Goal: Transaction & Acquisition: Obtain resource

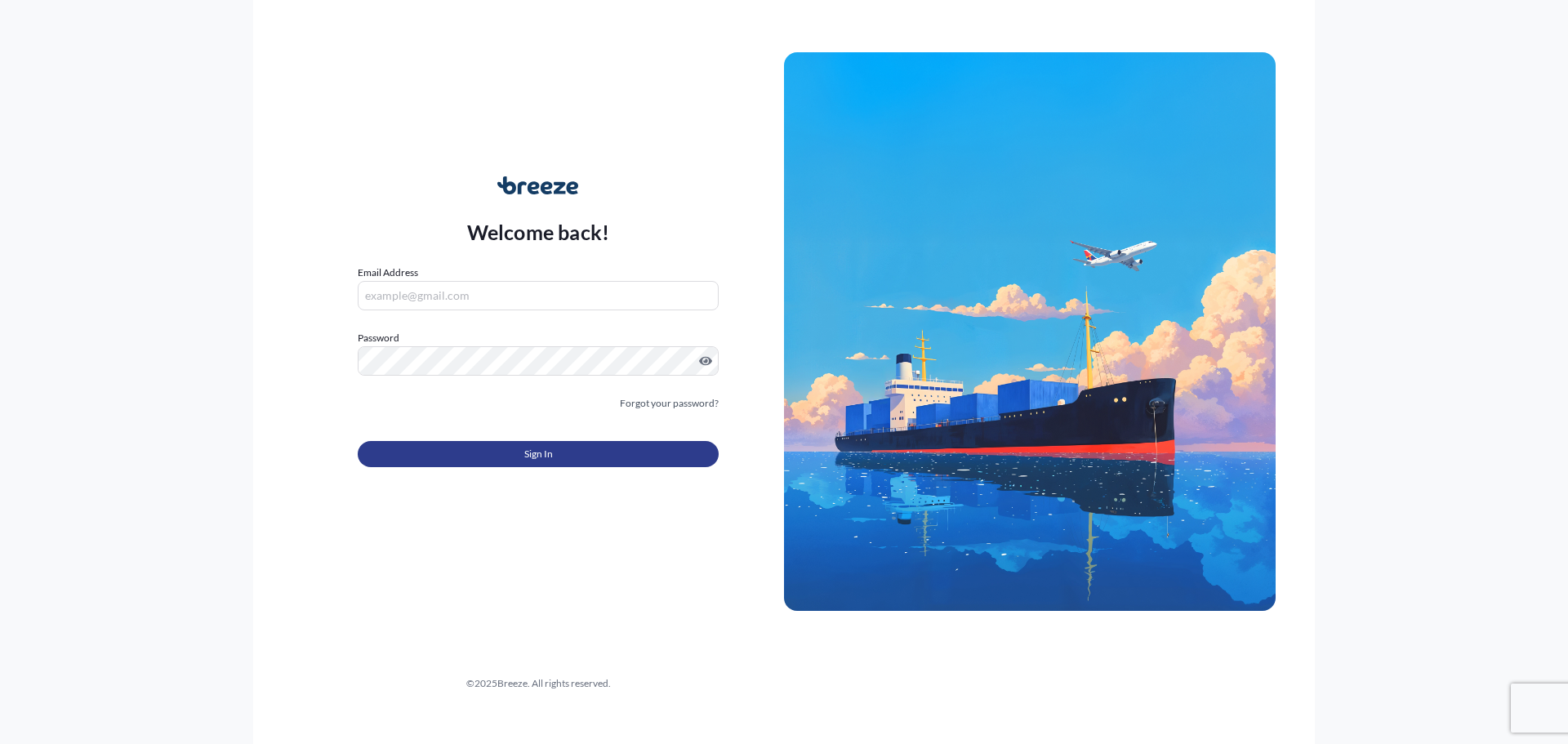
type input "[EMAIL_ADDRESS][DOMAIN_NAME]"
click at [478, 448] on button "Sign In" at bounding box center [538, 454] width 361 height 26
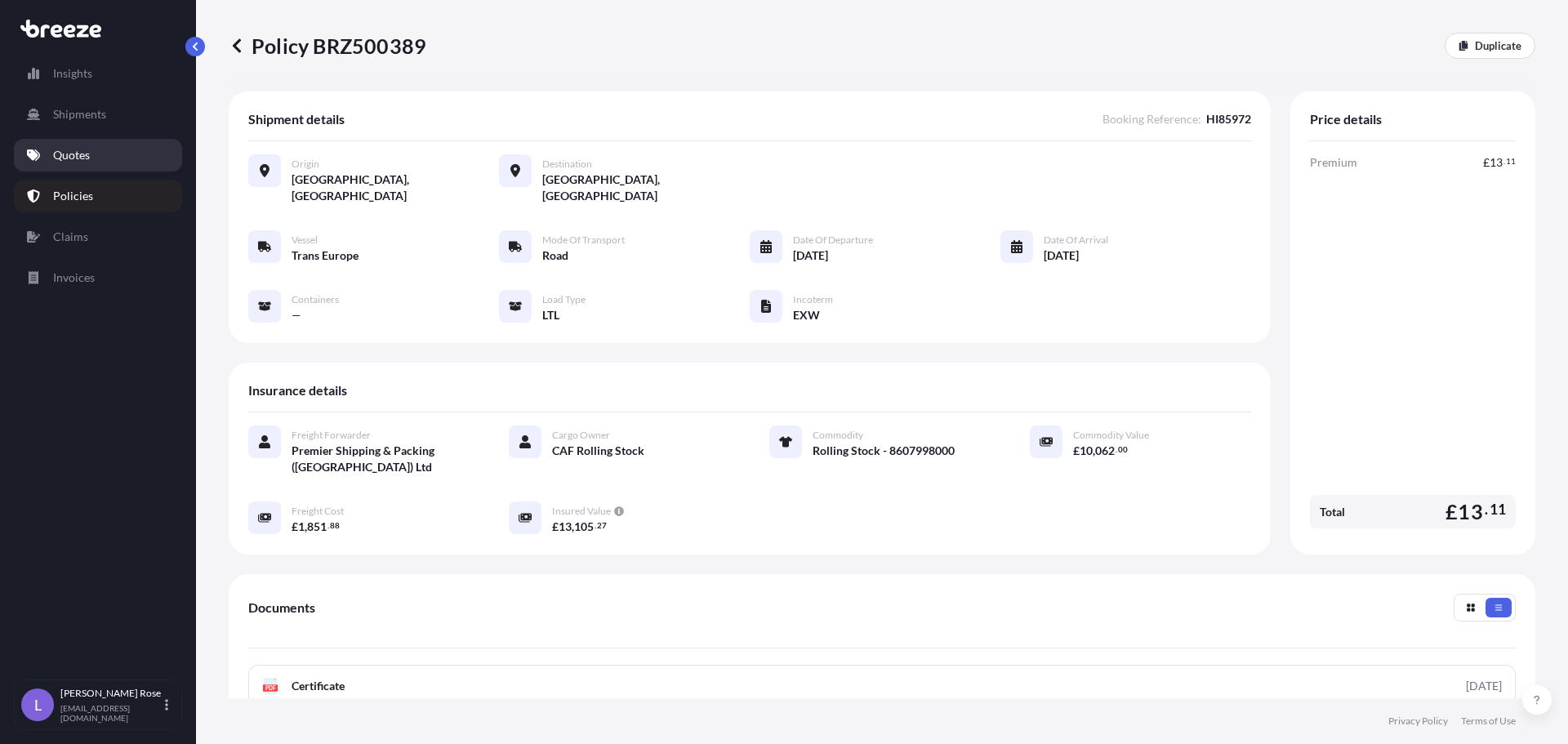
click at [82, 164] on link "Quotes" at bounding box center [98, 154] width 168 height 33
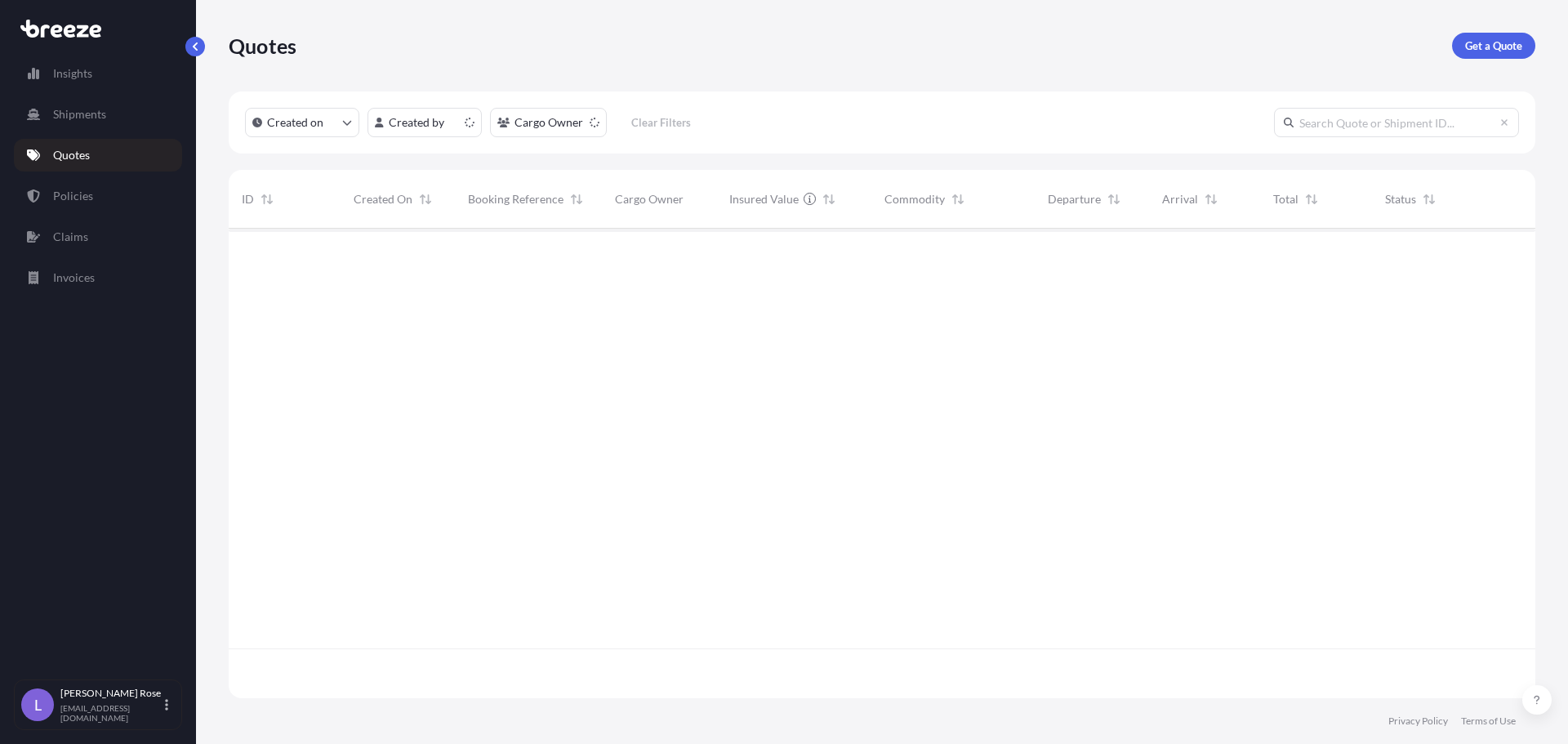
scroll to position [466, 1295]
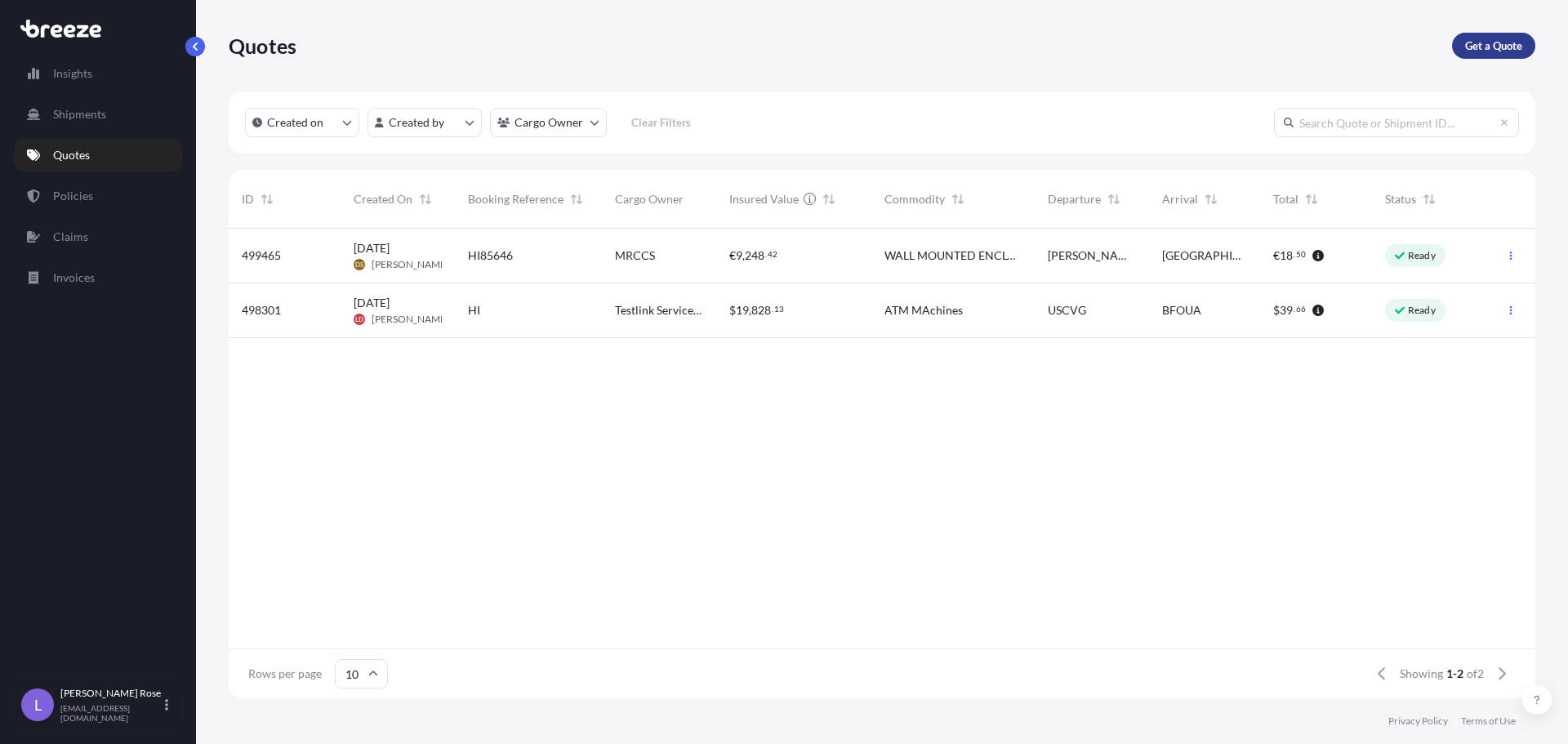
click at [1483, 51] on p "Get a Quote" at bounding box center [1493, 45] width 57 height 16
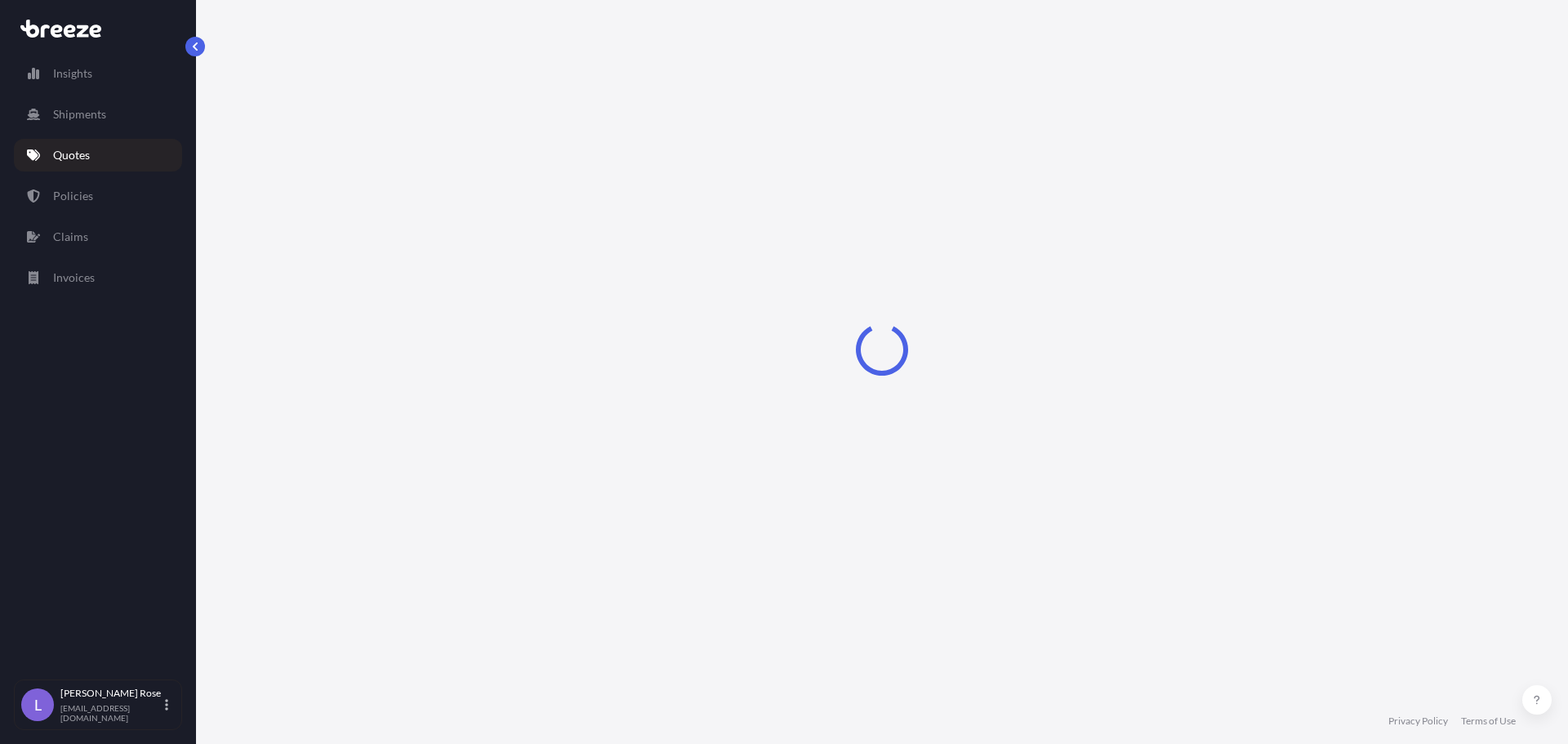
select select "Sea"
select select "1"
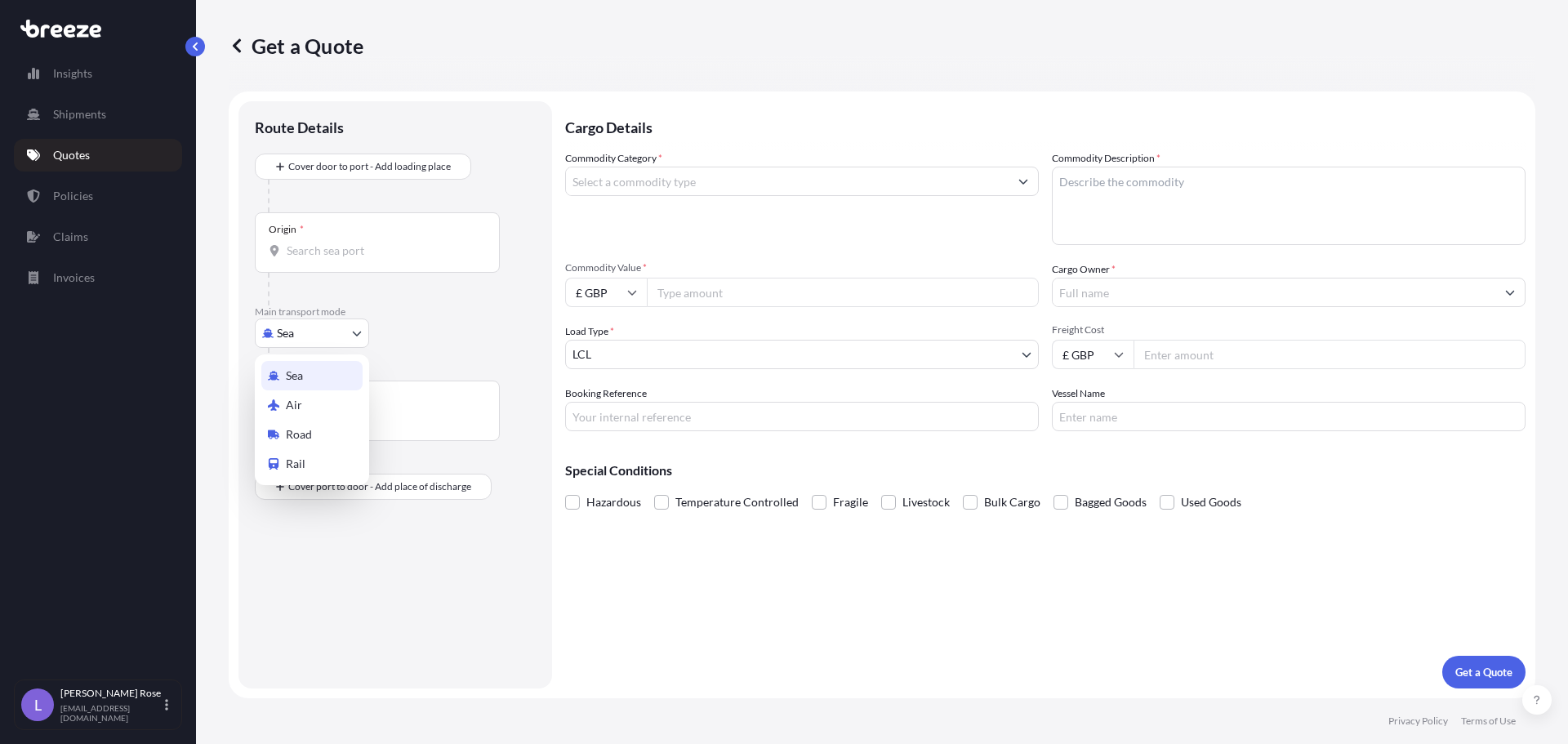
click at [321, 334] on body "Insights Shipments Quotes Policies Claims Invoices L [PERSON_NAME] [PERSON_NAME…" at bounding box center [784, 372] width 1568 height 744
click at [342, 440] on div "Road" at bounding box center [312, 434] width 101 height 29
select select "Road"
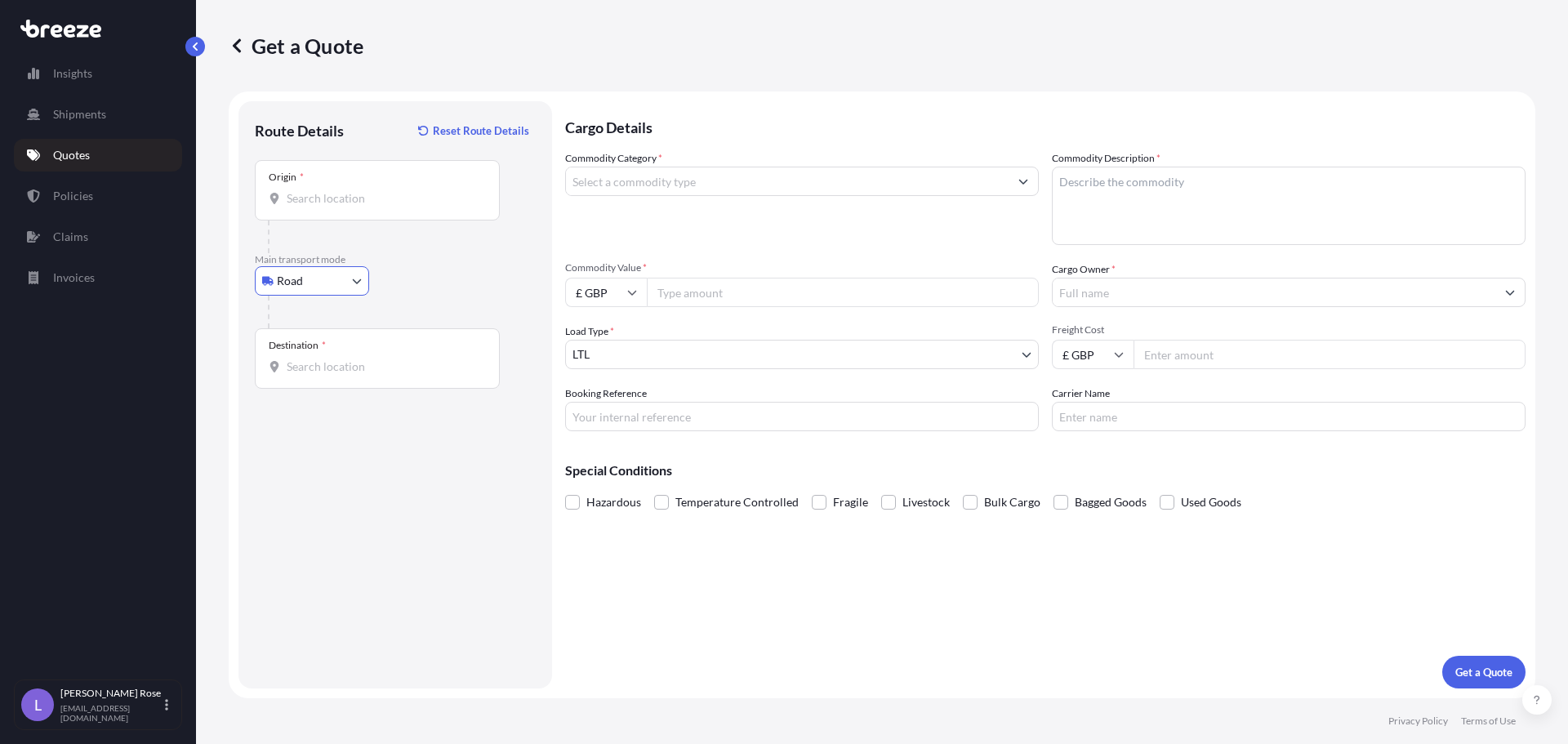
click at [330, 202] on input "Origin *" at bounding box center [383, 198] width 193 height 16
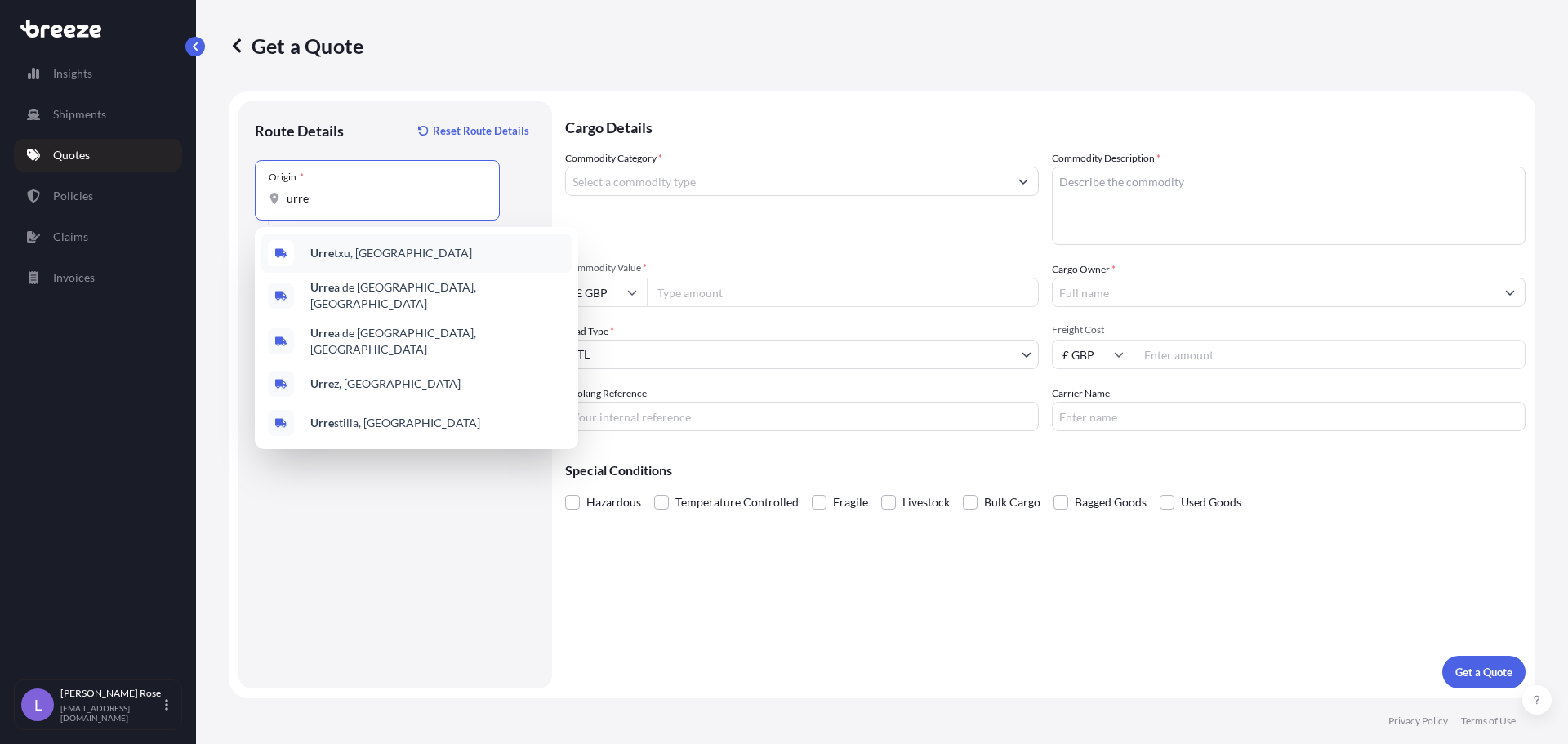
click at [372, 249] on span "Urre txu, [GEOGRAPHIC_DATA]" at bounding box center [392, 253] width 162 height 16
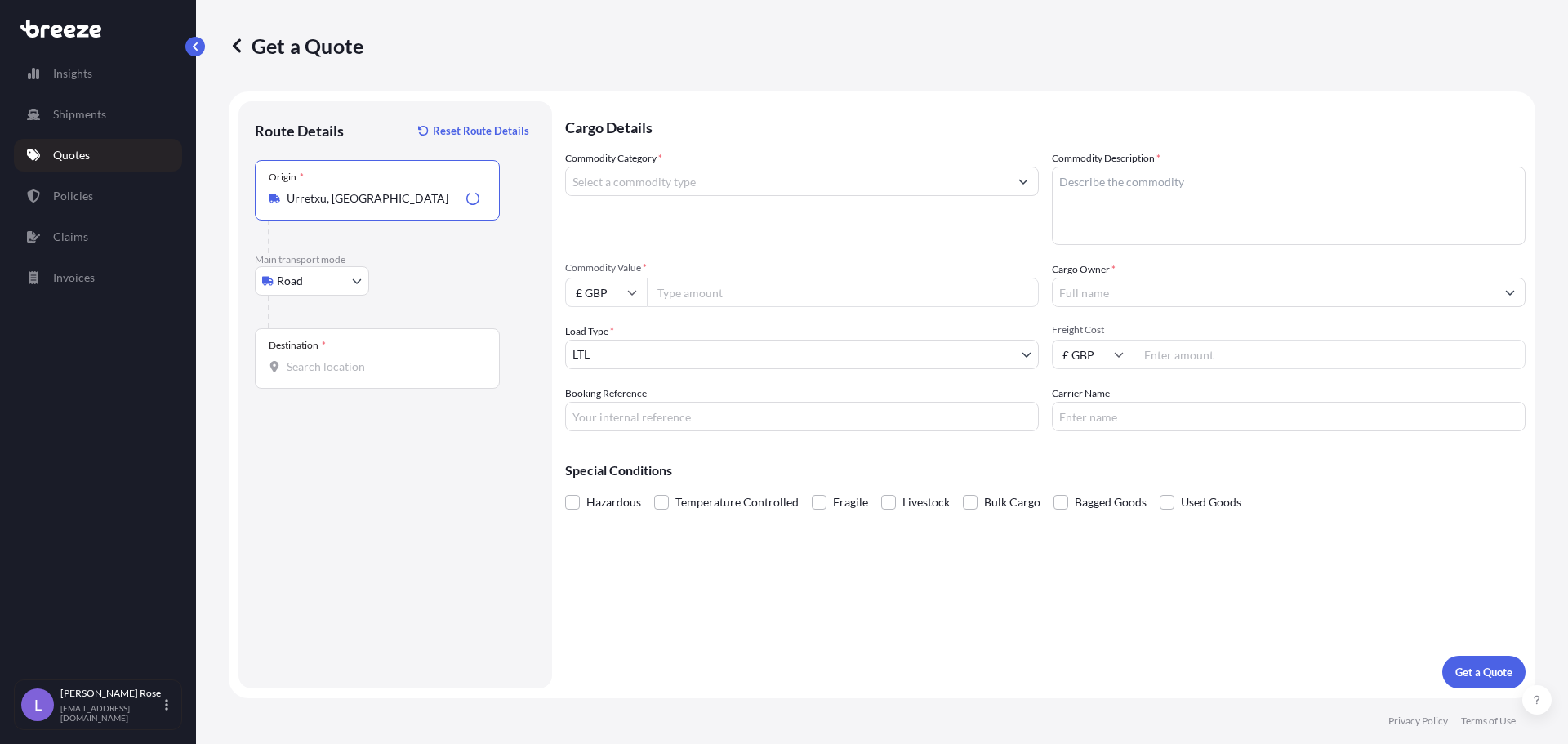
type input "Urretxu, [GEOGRAPHIC_DATA]"
click at [382, 360] on input "Destination *" at bounding box center [383, 367] width 193 height 16
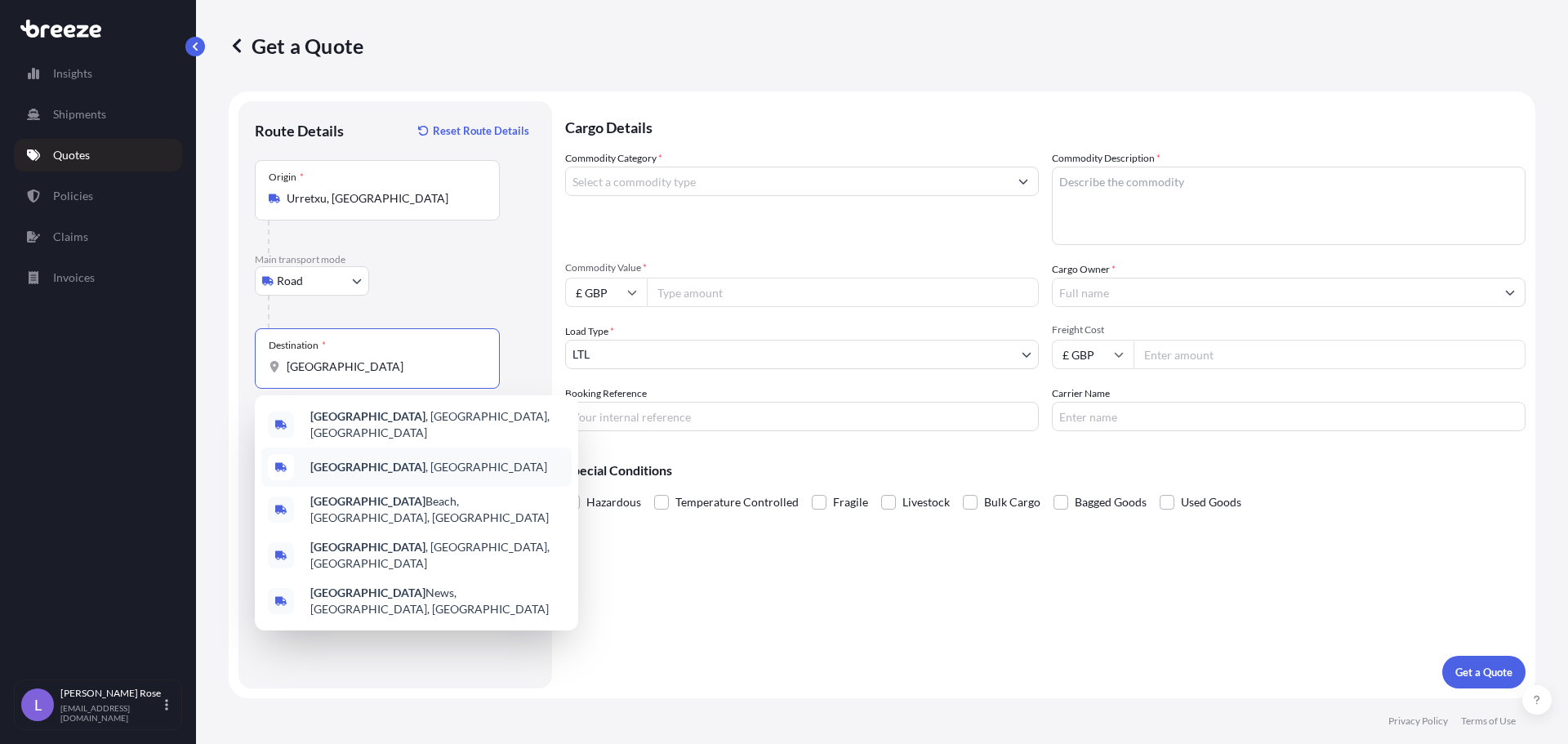
click at [385, 454] on div "[GEOGRAPHIC_DATA] , [GEOGRAPHIC_DATA]" at bounding box center [416, 467] width 311 height 39
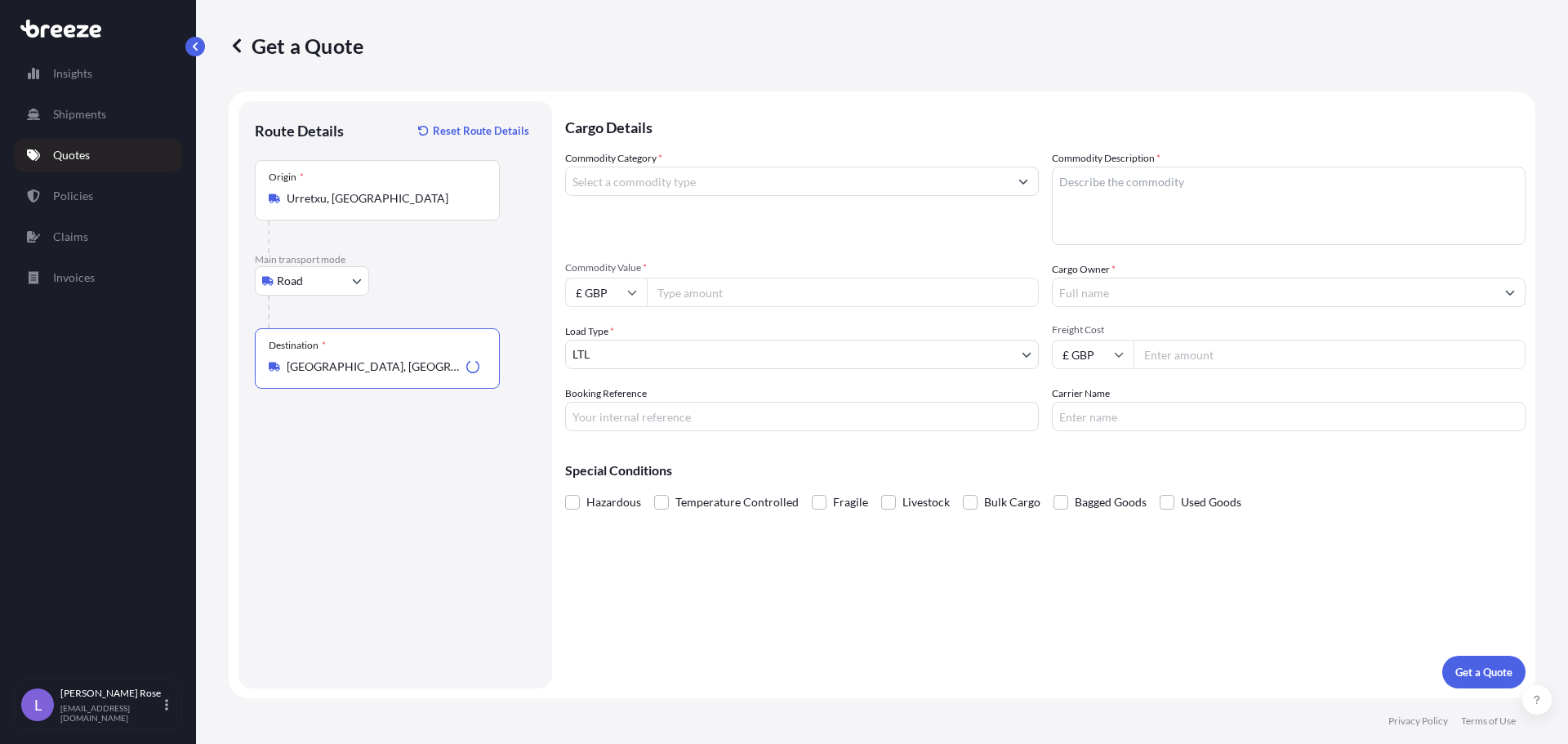
type input "[GEOGRAPHIC_DATA], [GEOGRAPHIC_DATA]"
click at [650, 189] on input "Commodity Category *" at bounding box center [787, 181] width 443 height 29
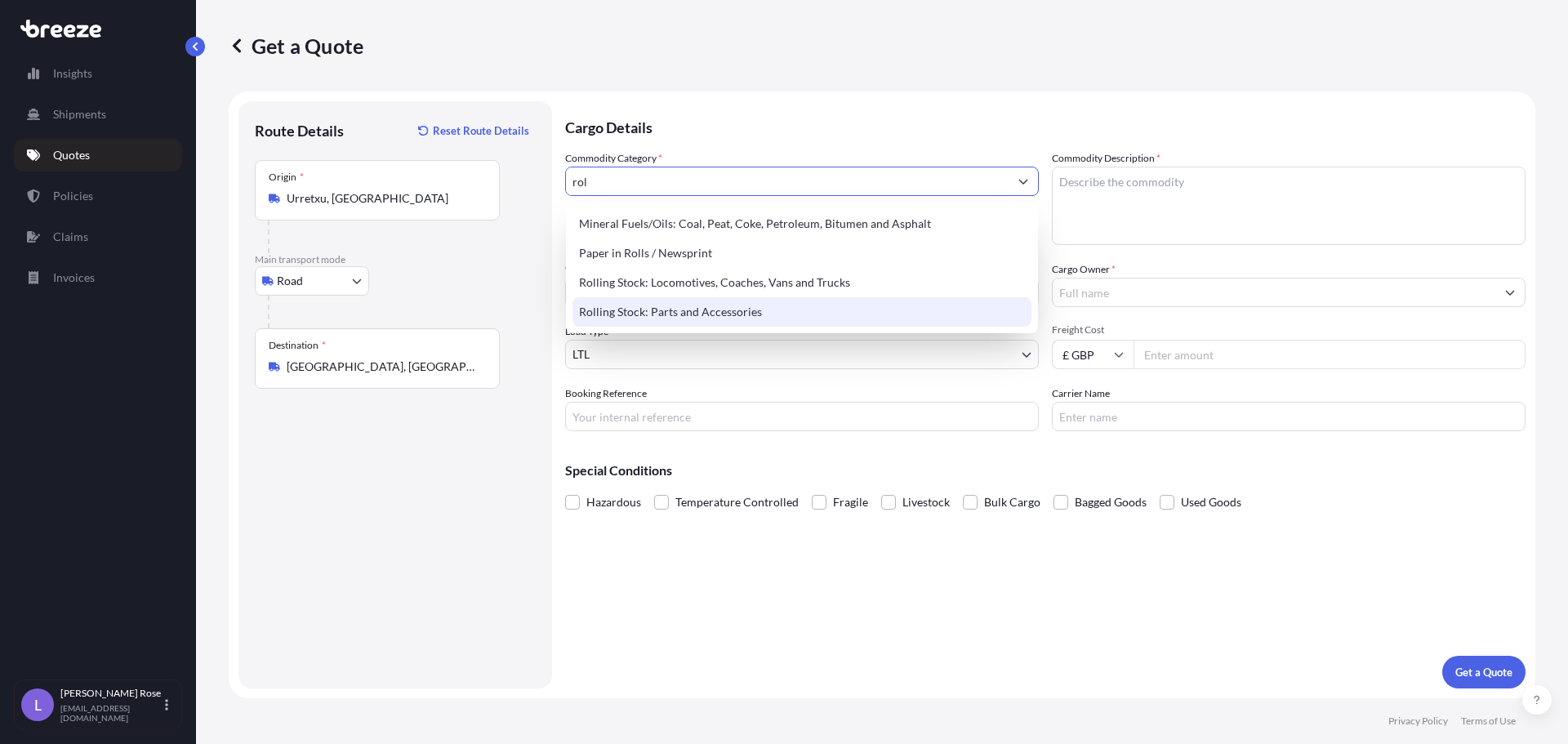
click at [687, 315] on div "Rolling Stock: Parts and Accessories" at bounding box center [802, 312] width 459 height 29
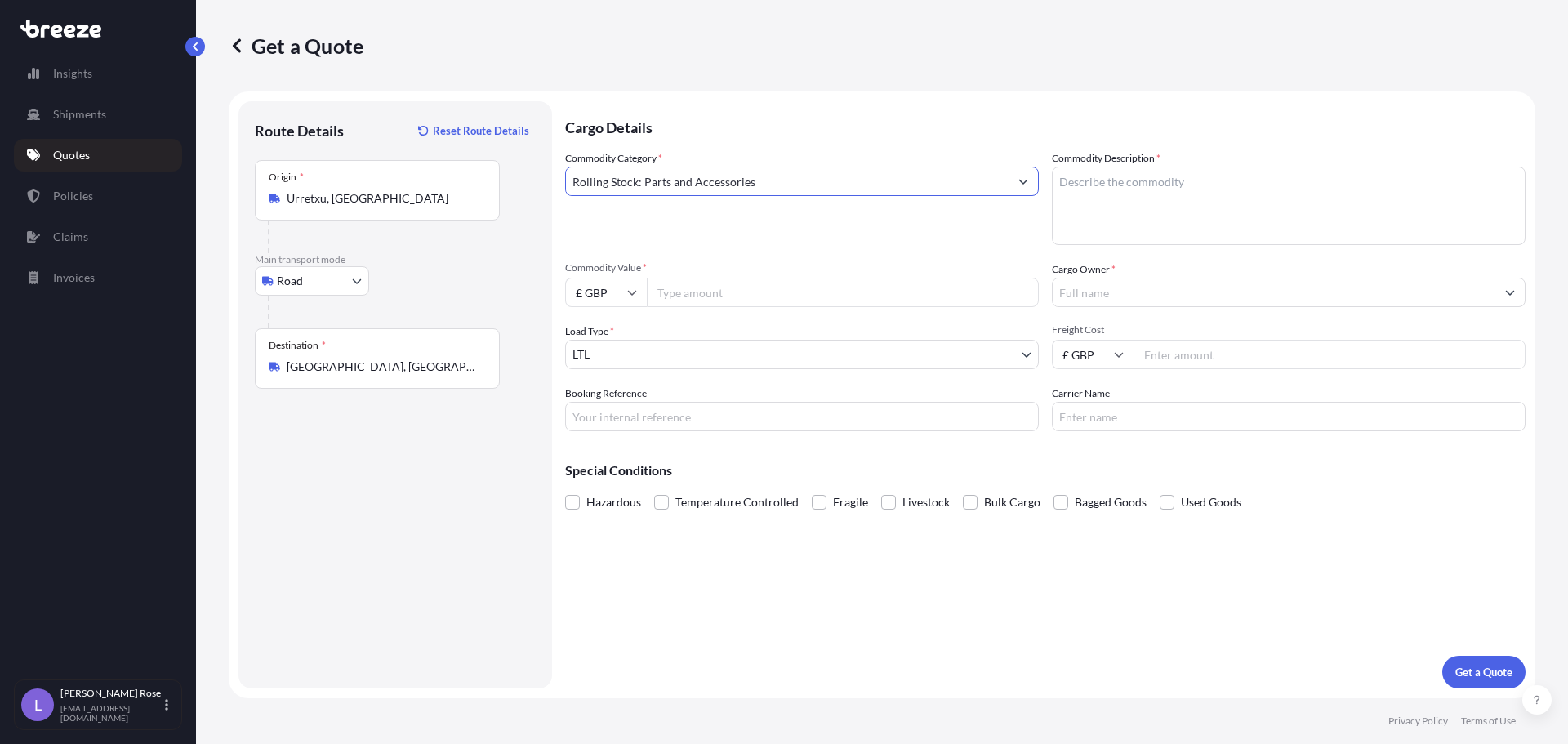
type input "Rolling Stock: Parts and Accessories"
click at [1135, 194] on textarea "Commodity Description *" at bounding box center [1289, 206] width 474 height 78
type textarea "Rolling Stock - 8607998000"
click at [856, 36] on div "Get a Quote" at bounding box center [883, 45] width 1307 height 26
click at [765, 290] on input "Commodity Value *" at bounding box center [843, 292] width 392 height 29
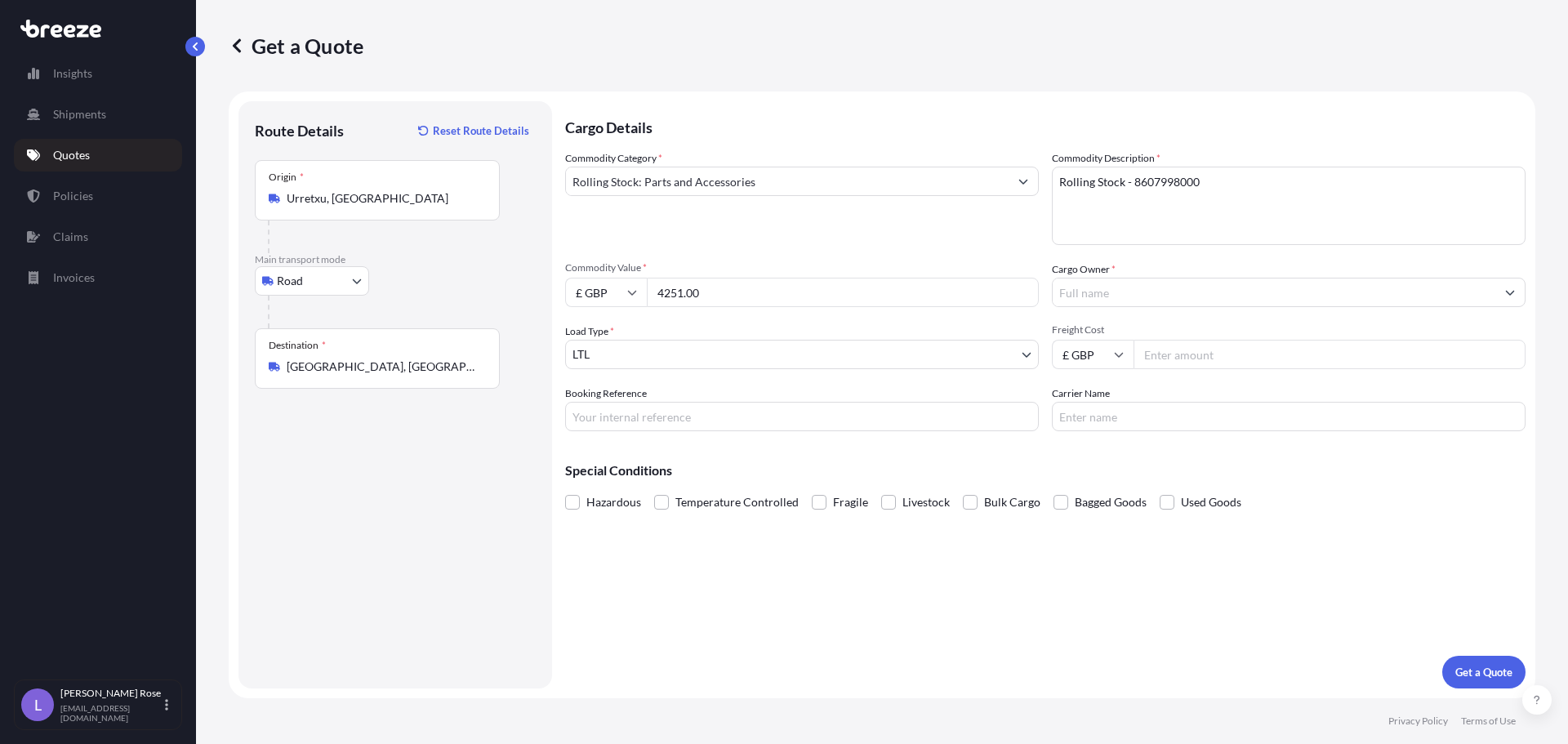
type input "4251.00"
click at [608, 297] on input "£ GBP" at bounding box center [606, 292] width 82 height 29
click at [601, 331] on div "€ EUR" at bounding box center [606, 336] width 68 height 31
type input "€ EUR"
click at [1114, 293] on input "Cargo Owner *" at bounding box center [1274, 292] width 443 height 29
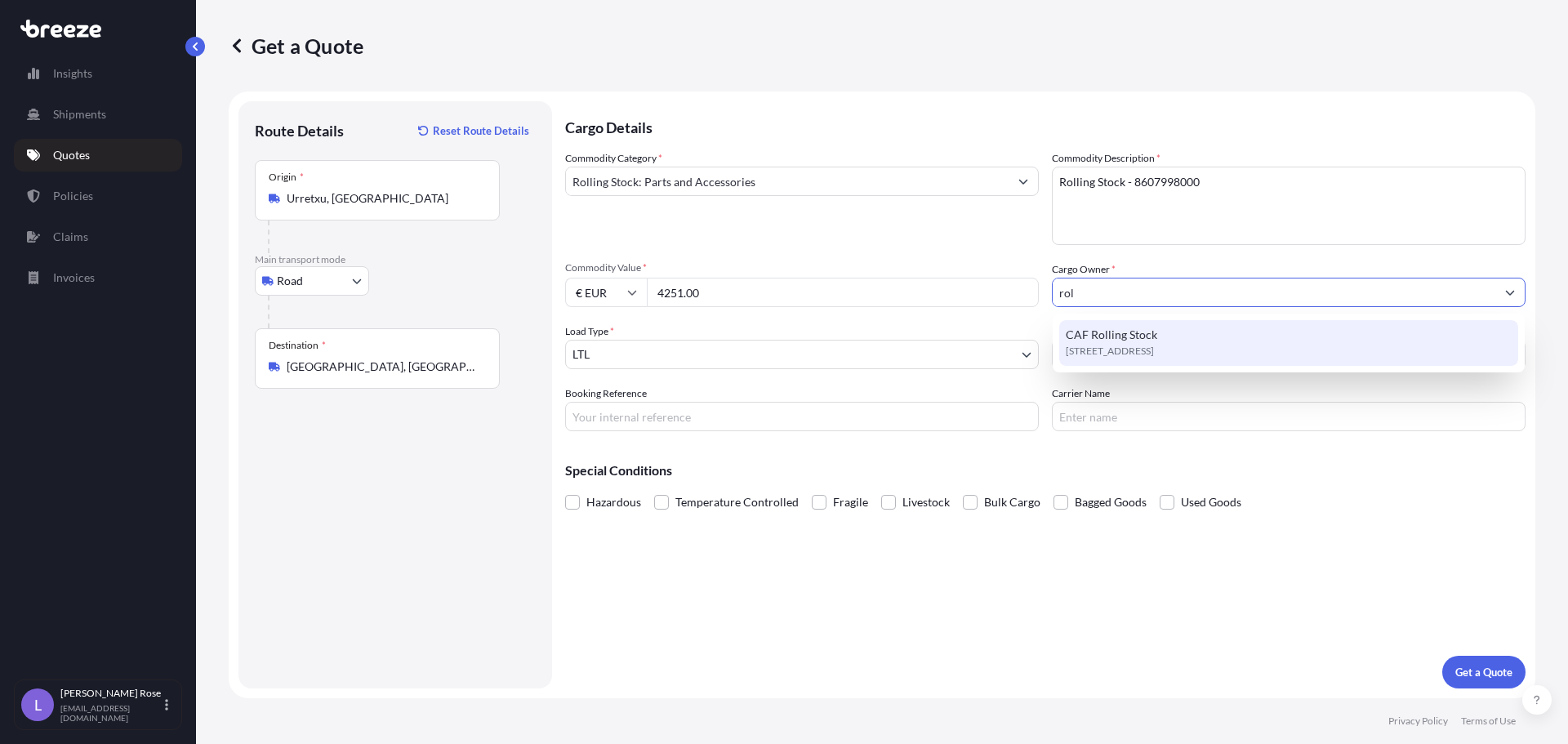
click at [1123, 336] on span "CAF Rolling Stock" at bounding box center [1111, 335] width 91 height 16
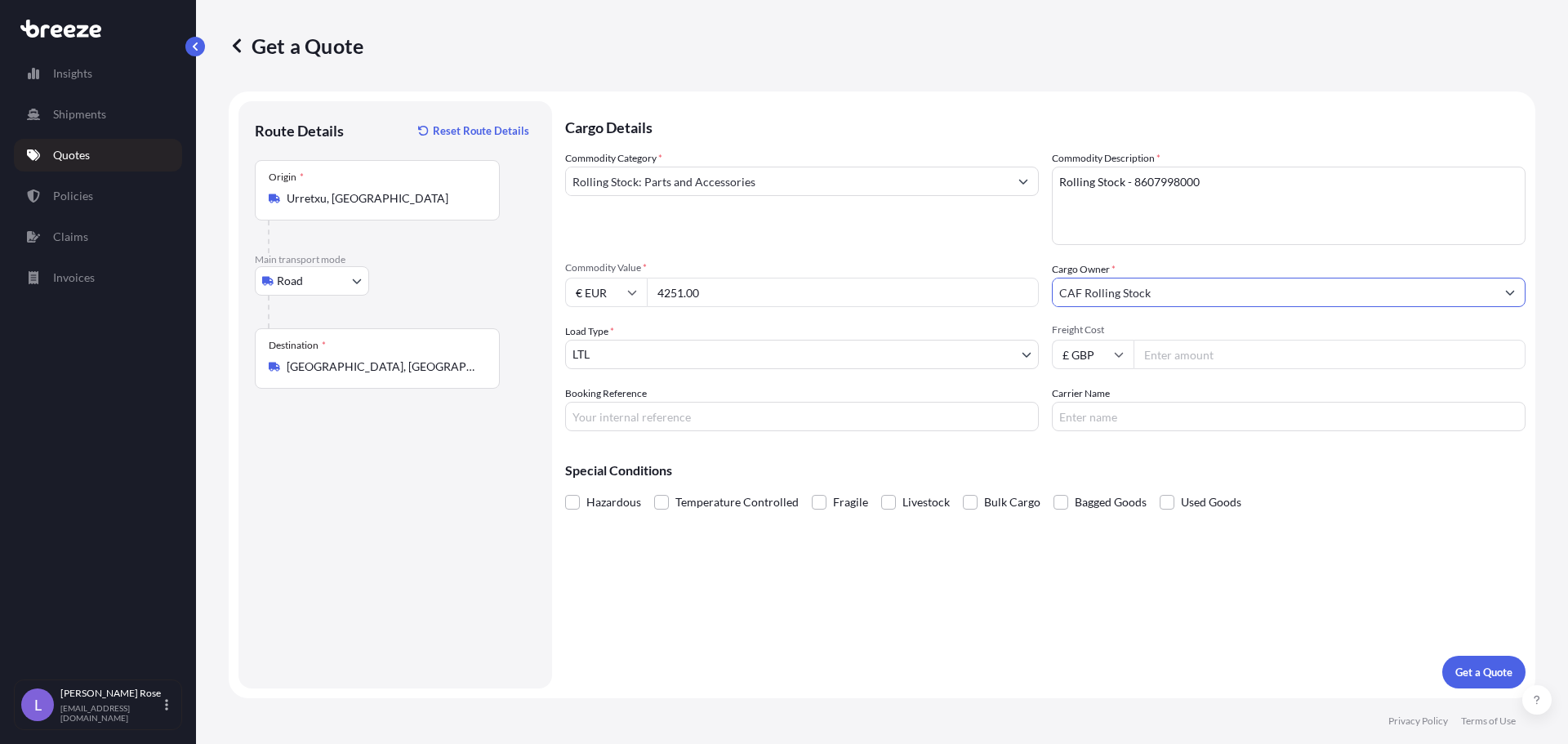
type input "CAF Rolling Stock"
click at [1169, 353] on input "Freight Cost" at bounding box center [1330, 354] width 392 height 29
type input "1760.18"
click at [860, 404] on input "Booking Reference" at bounding box center [803, 416] width 474 height 29
type input "HI86001"
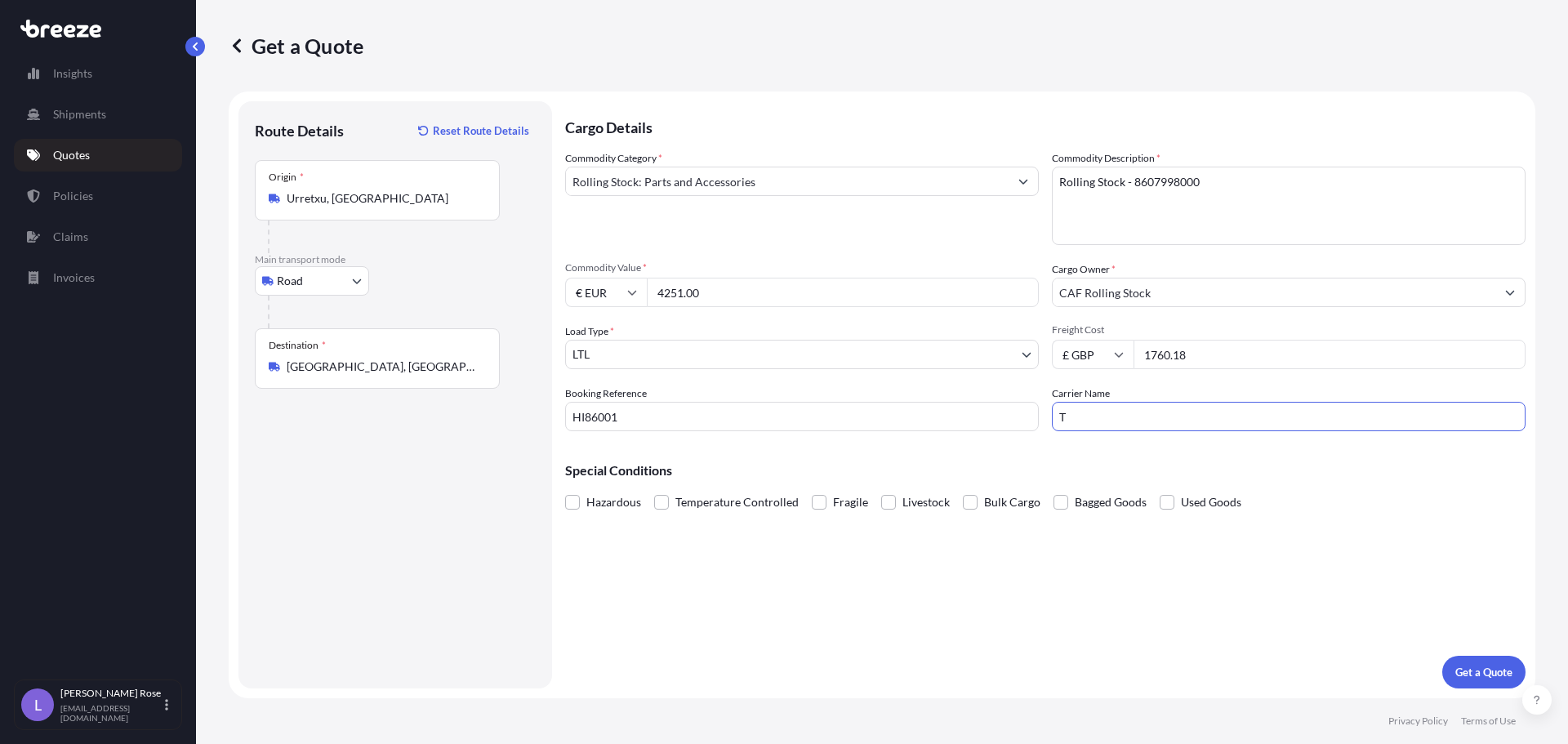
type input "Trans Europe"
click at [1493, 668] on p "Get a Quote" at bounding box center [1484, 672] width 57 height 16
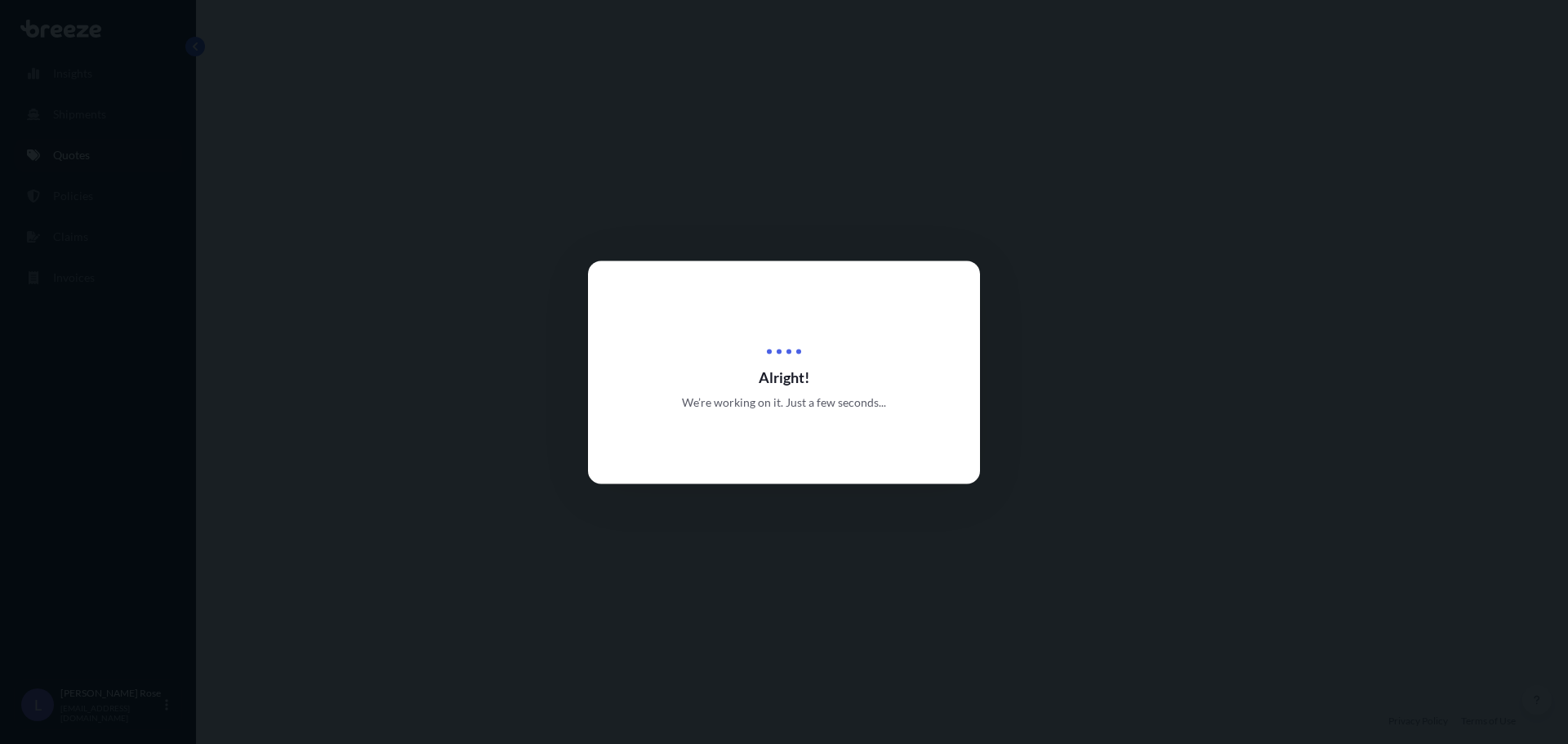
select select "Road"
select select "1"
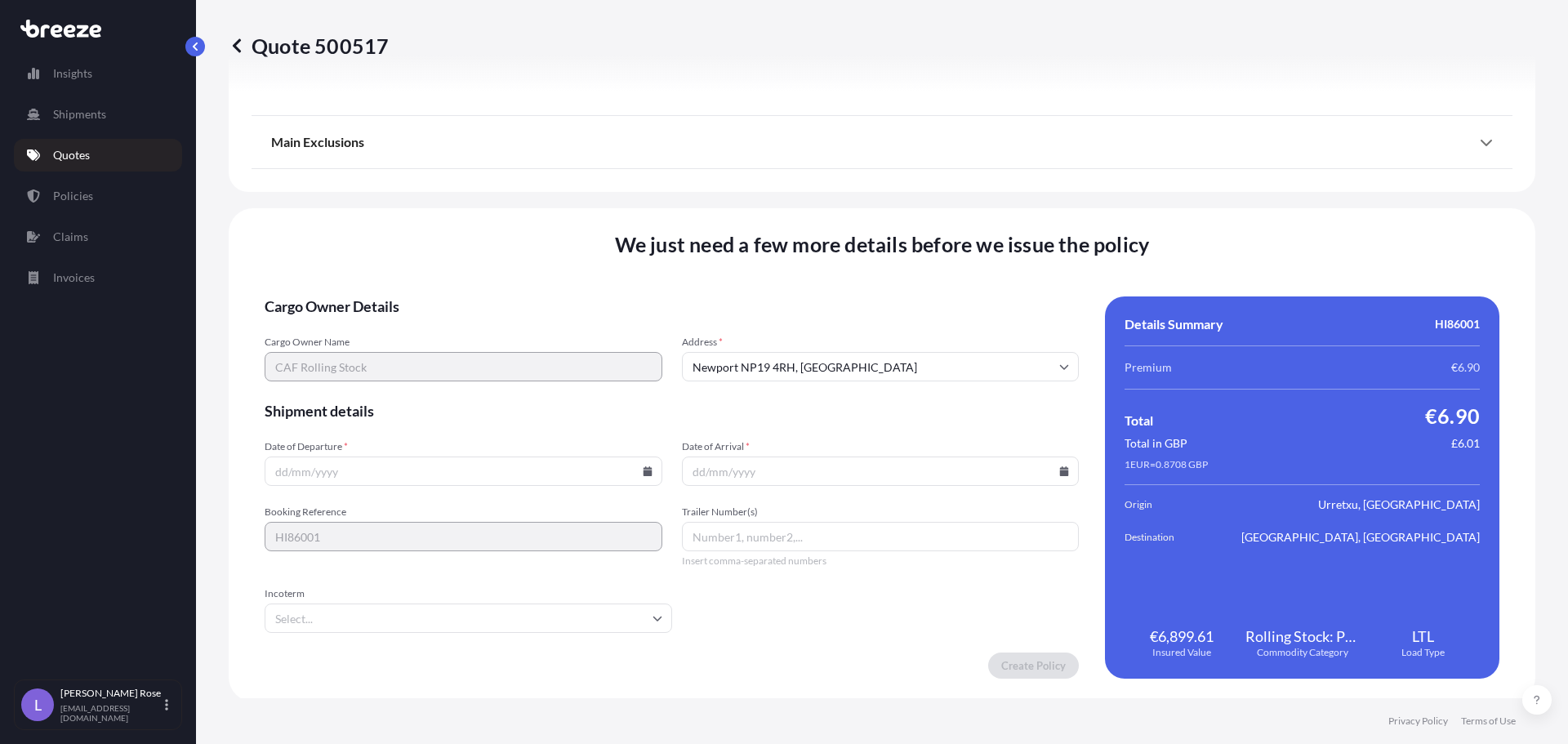
scroll to position [1848, 0]
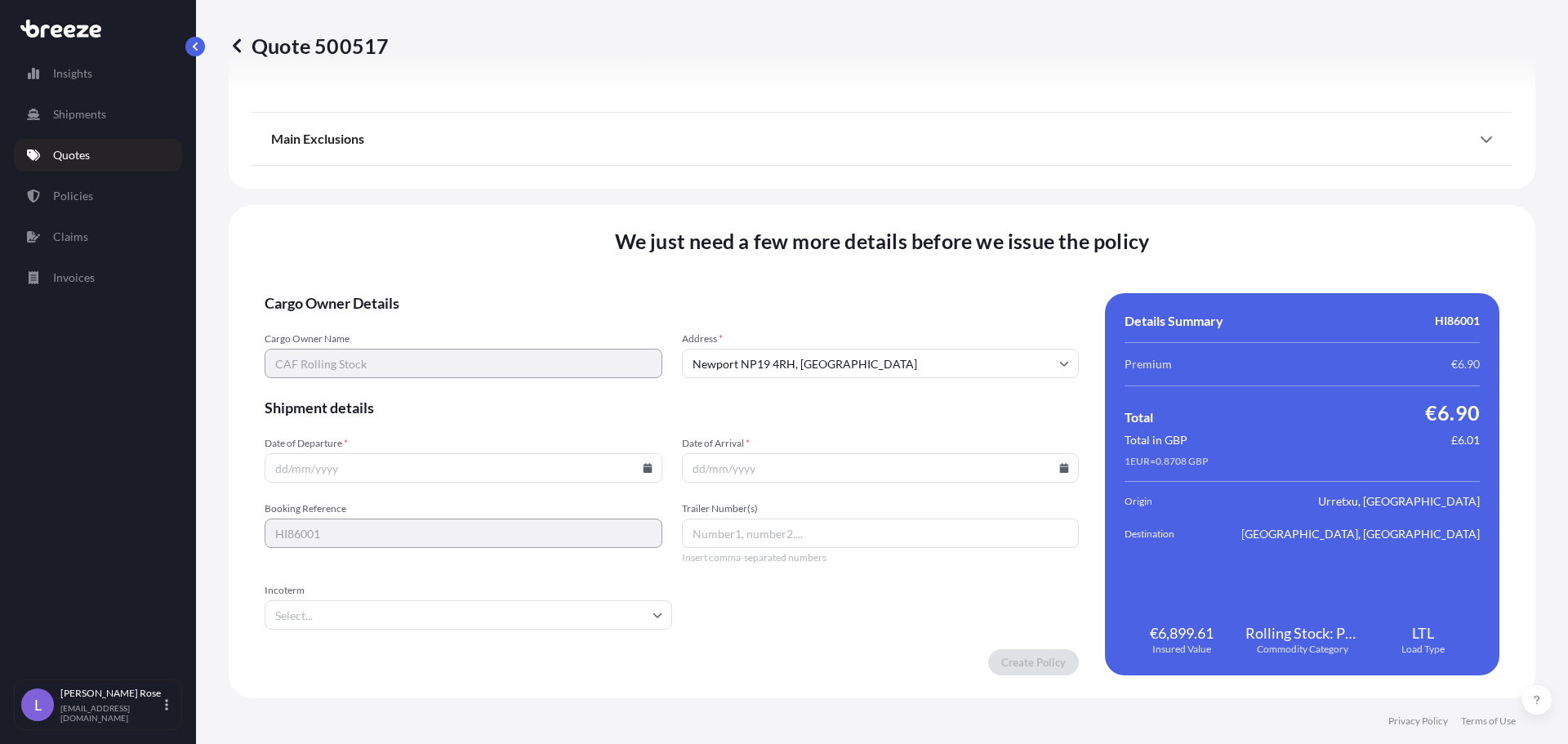
click at [643, 471] on icon at bounding box center [647, 468] width 9 height 10
click at [463, 260] on button "2" at bounding box center [461, 260] width 26 height 26
type input "[DATE]"
click at [1059, 466] on icon at bounding box center [1064, 468] width 10 height 10
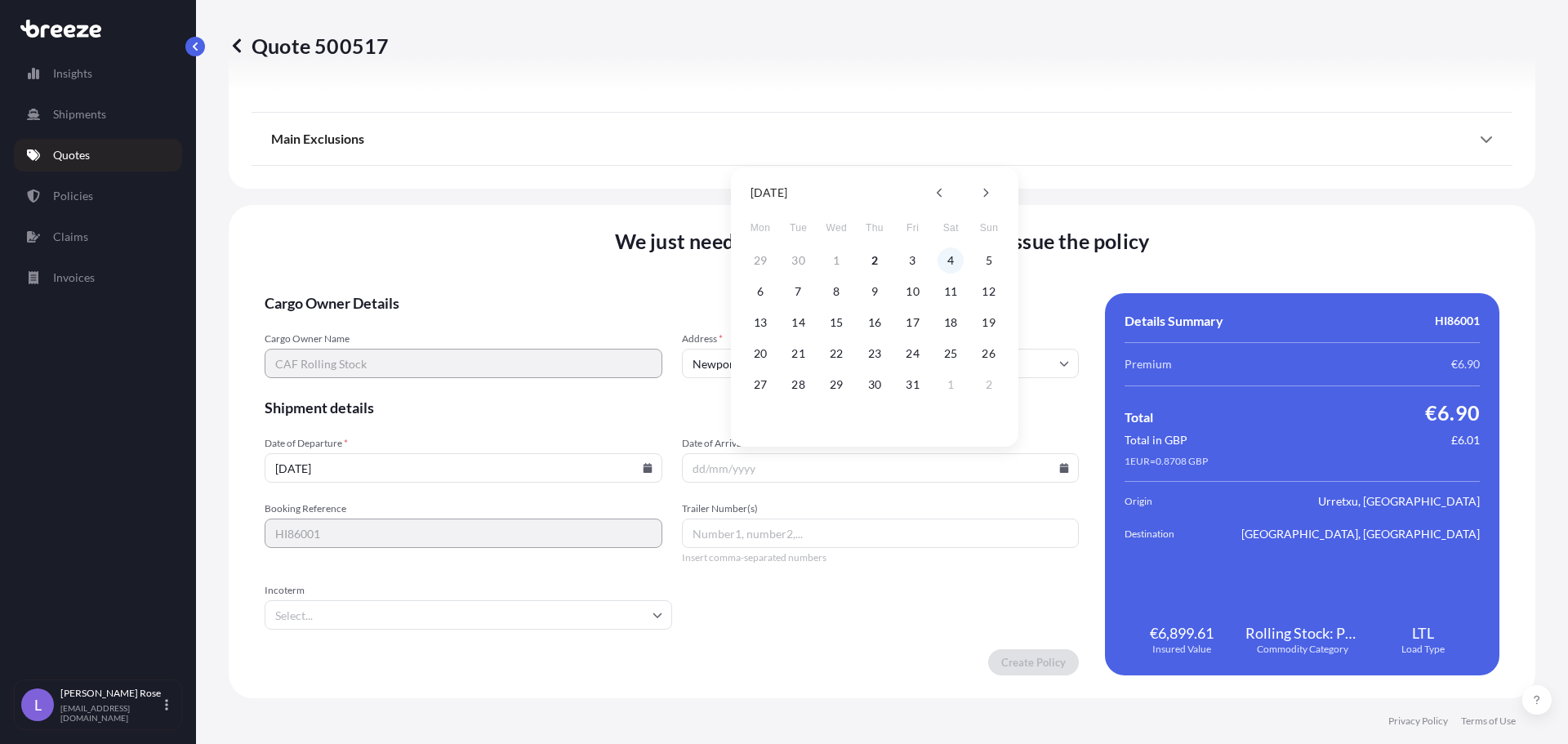
click at [951, 258] on button "4" at bounding box center [950, 260] width 26 height 26
type input "[DATE]"
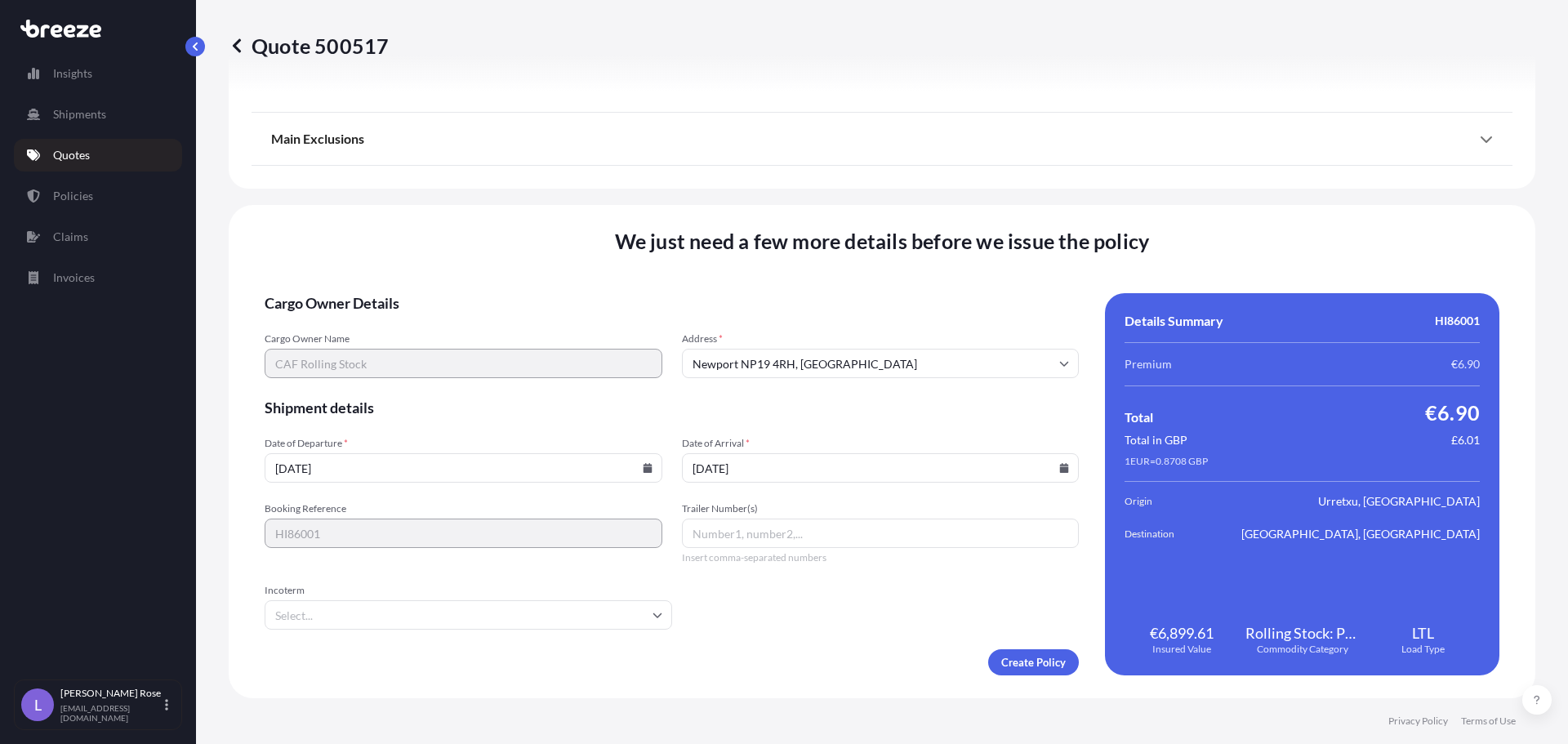
click at [503, 606] on input "Incoterm" at bounding box center [468, 614] width 408 height 29
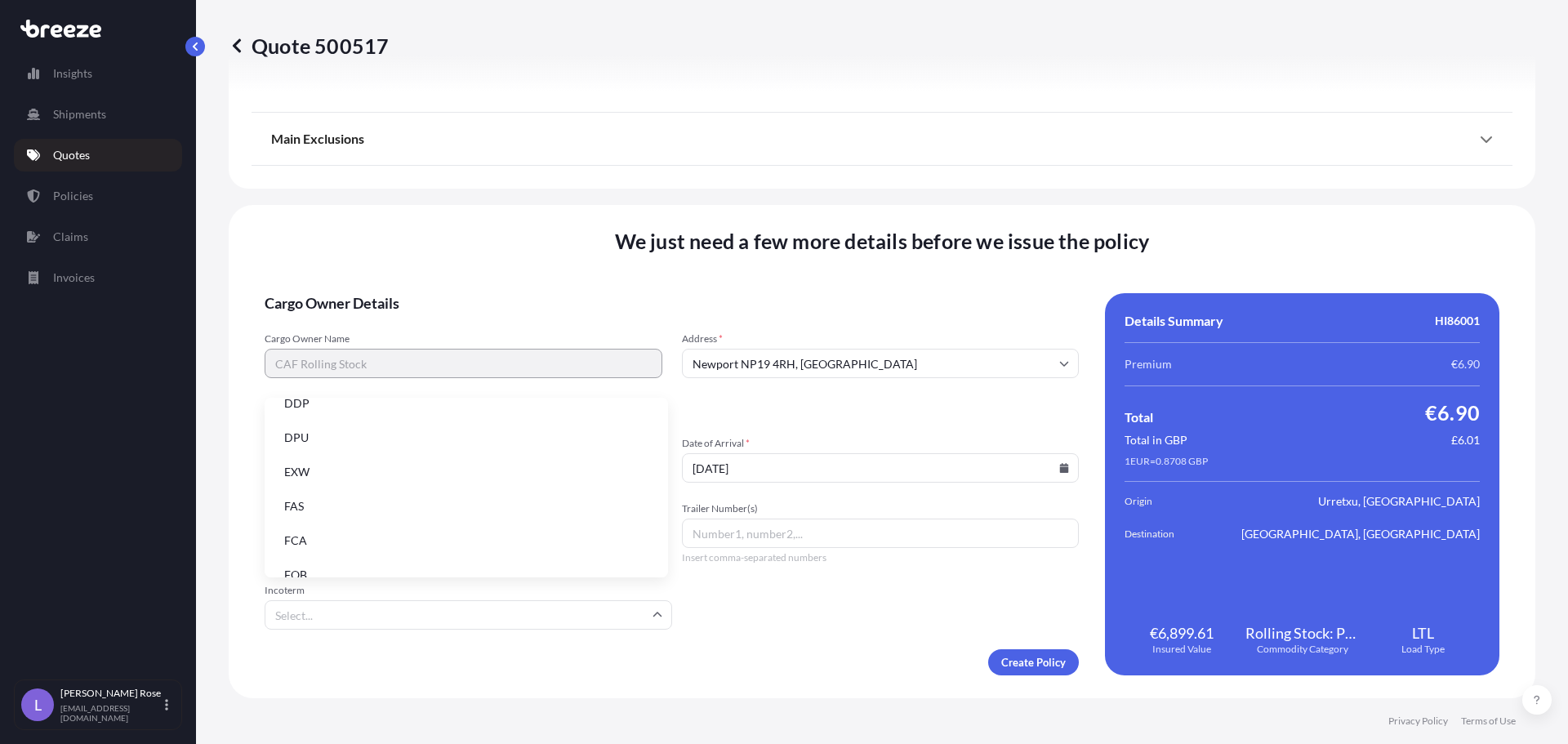
scroll to position [208, 0]
click at [319, 452] on li "EXW" at bounding box center [466, 452] width 391 height 31
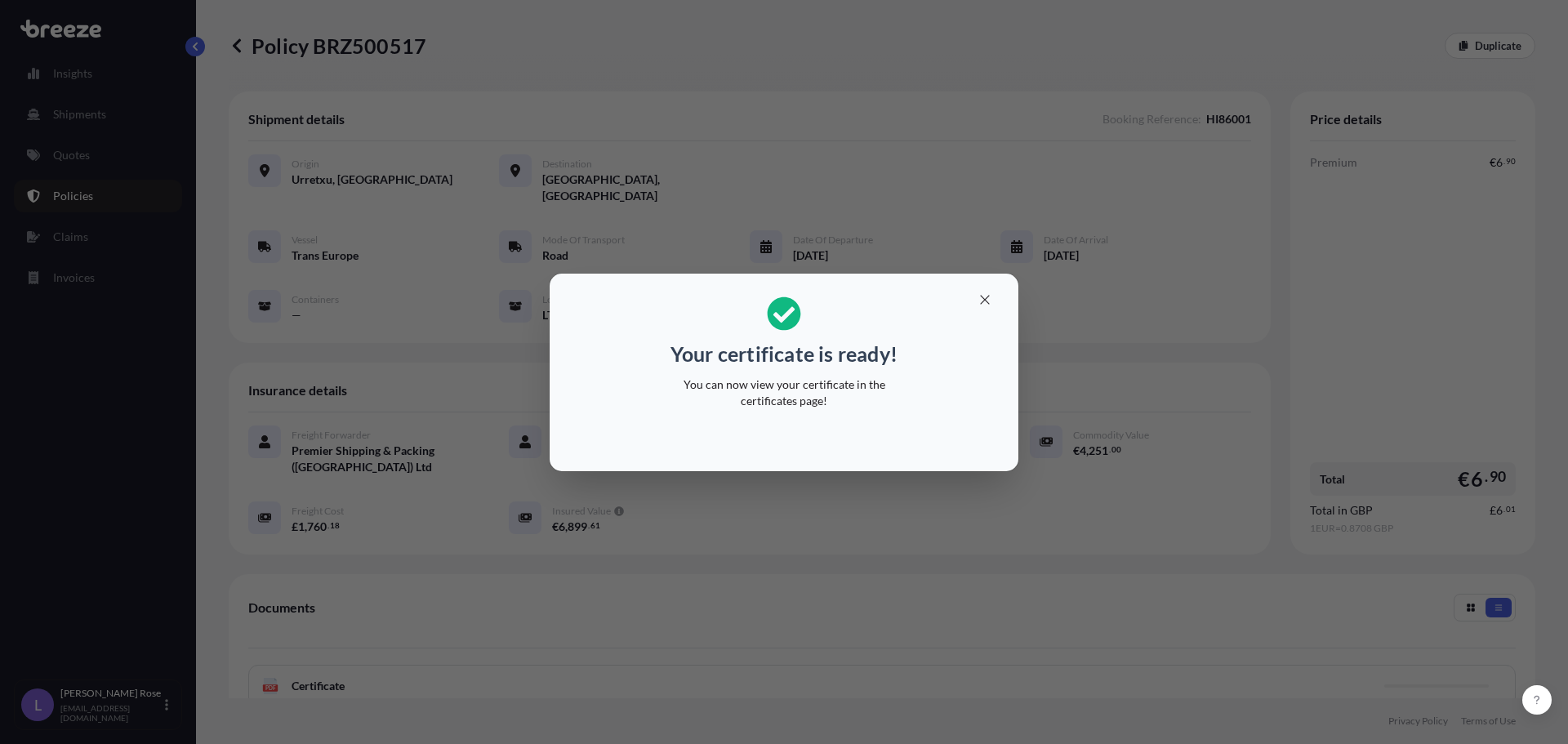
click at [1292, 311] on div "Your certificate is ready! You can now view your certificate in the certificate…" at bounding box center [784, 372] width 1568 height 744
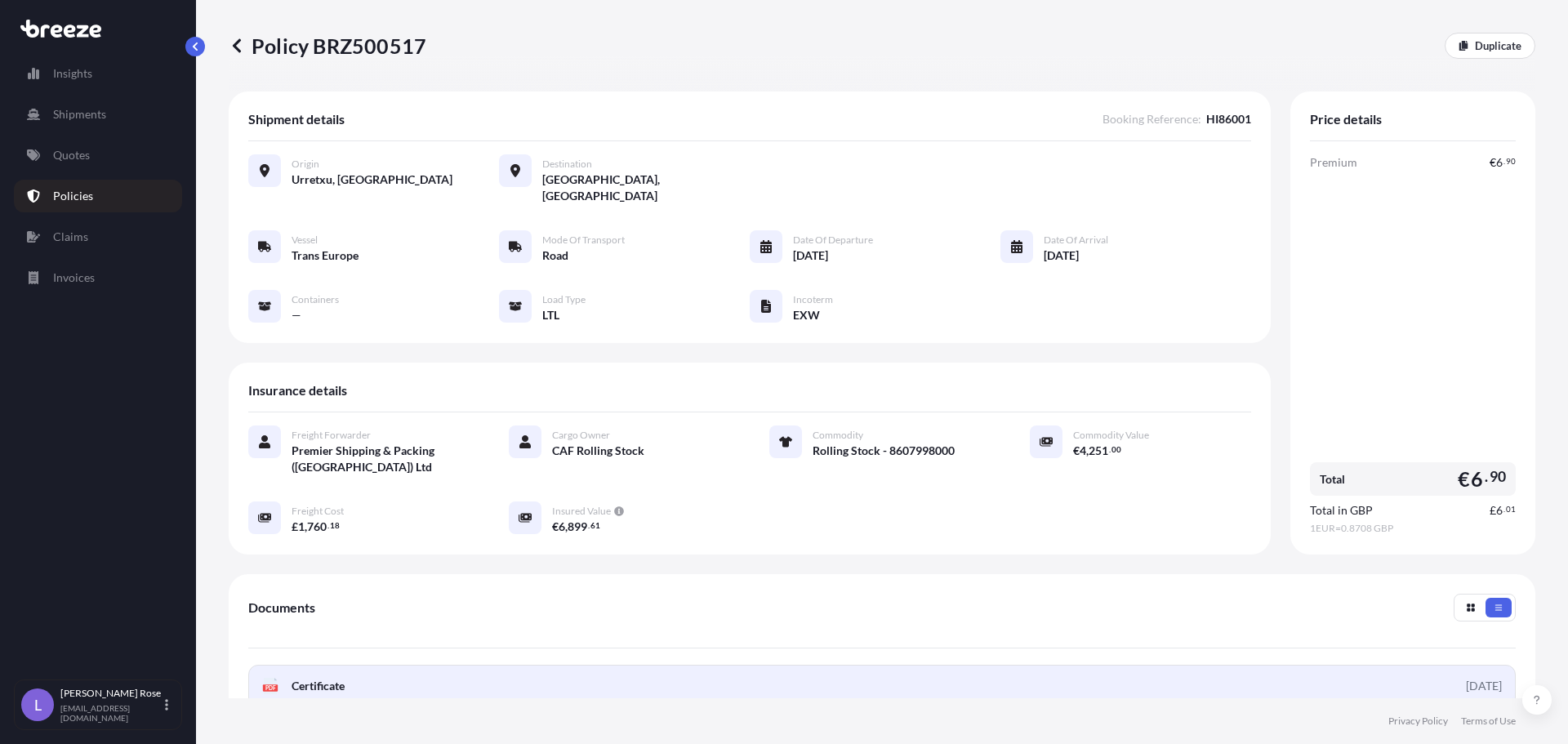
click at [330, 678] on span "Certificate" at bounding box center [318, 686] width 53 height 16
